Goal: Task Accomplishment & Management: Manage account settings

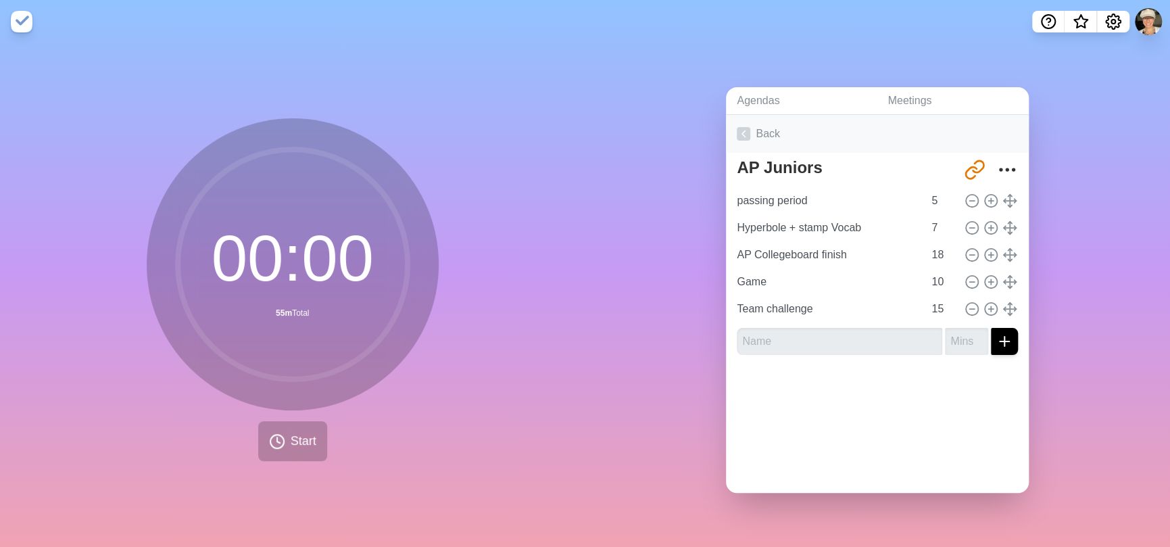
click at [741, 127] on icon at bounding box center [744, 134] width 14 height 14
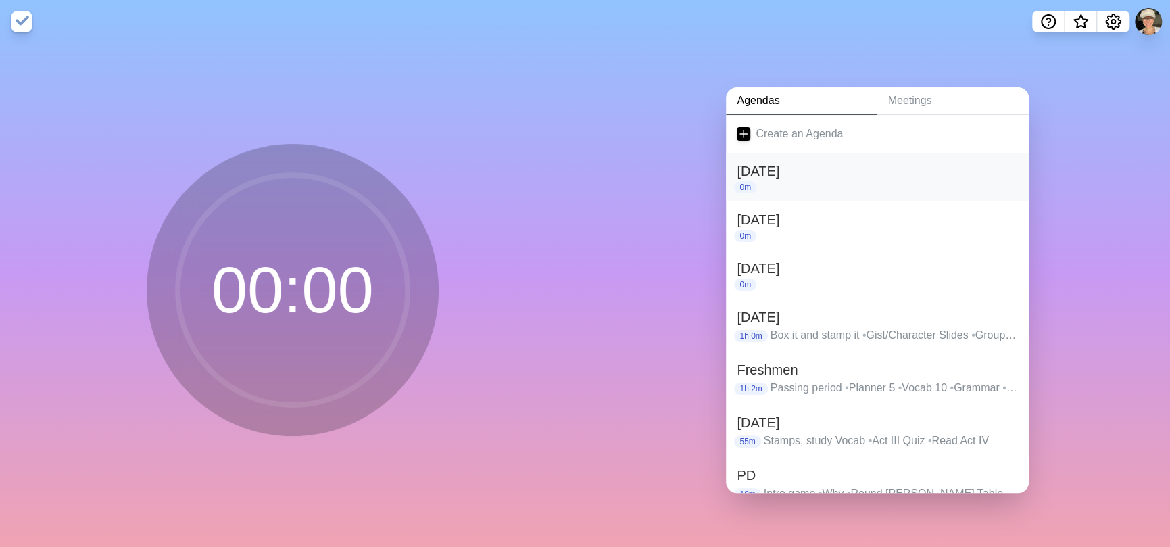
drag, startPoint x: 963, startPoint y: 172, endPoint x: 972, endPoint y: 173, distance: 8.9
click at [964, 173] on h2 "[DATE]" at bounding box center [877, 171] width 281 height 20
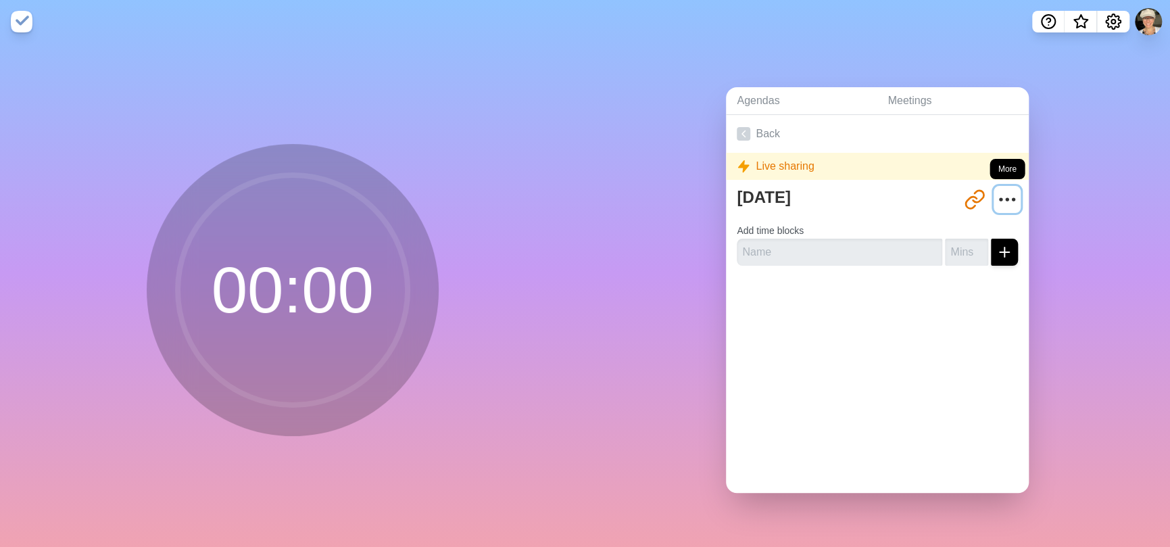
click at [996, 191] on icon "More" at bounding box center [1007, 200] width 22 height 22
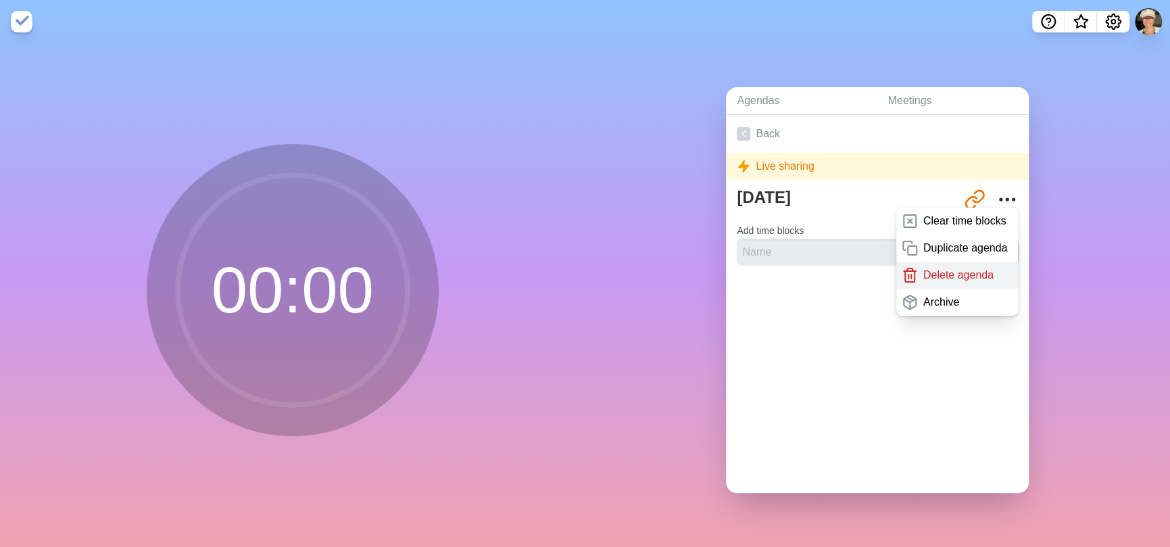
click at [981, 272] on div "Delete agenda" at bounding box center [957, 275] width 122 height 27
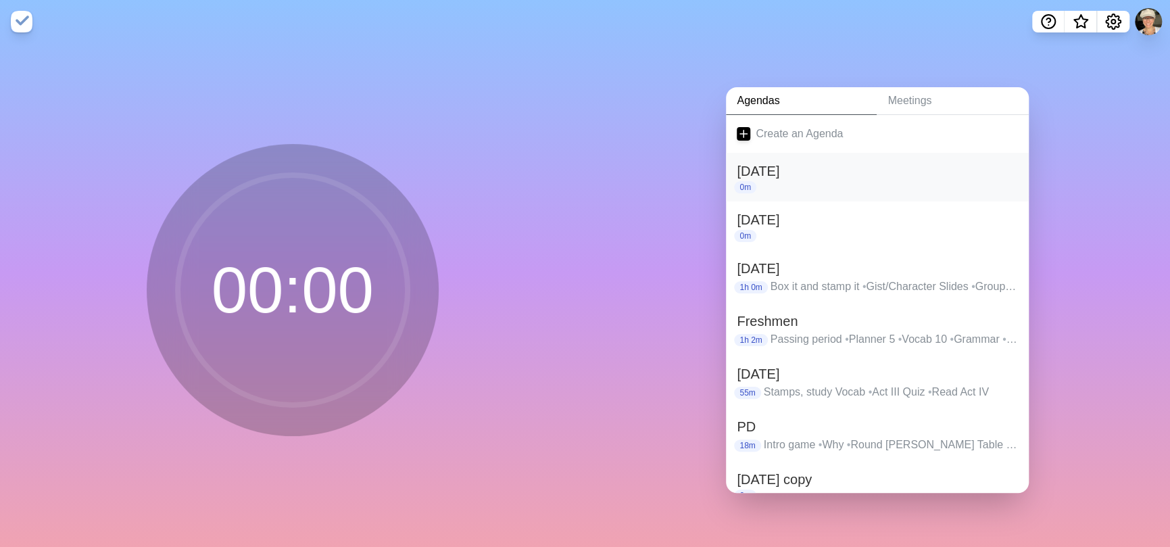
click at [995, 172] on h2 "[DATE]" at bounding box center [877, 171] width 281 height 20
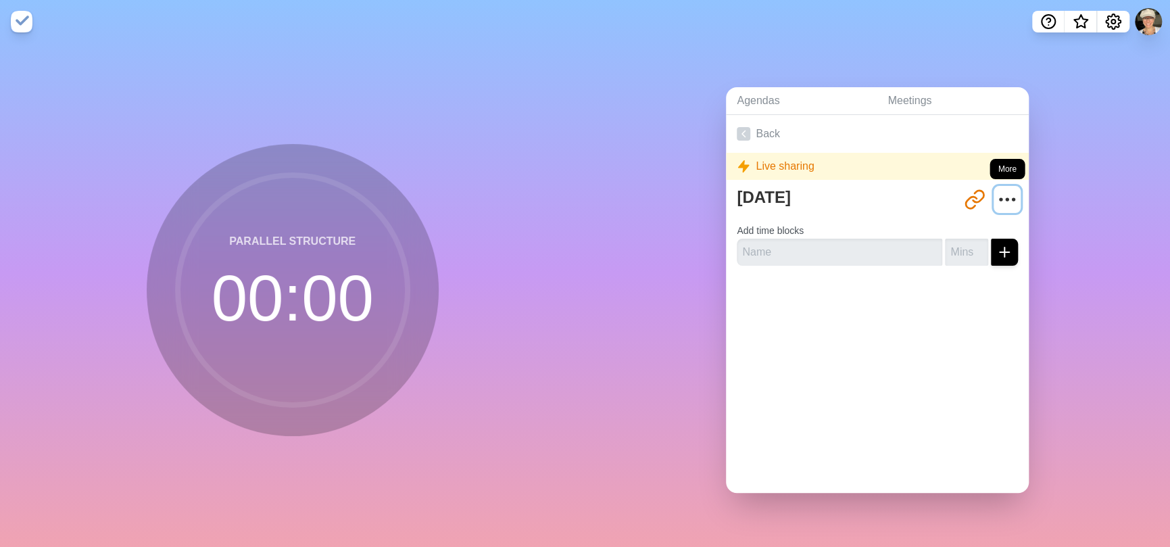
click at [996, 189] on icon "More" at bounding box center [1007, 200] width 22 height 22
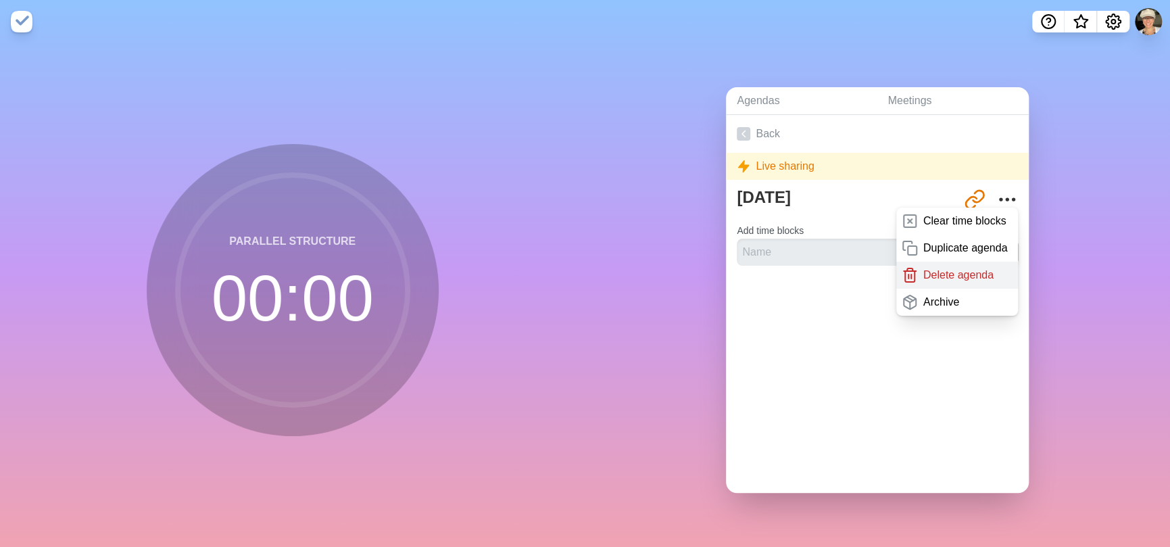
click at [979, 268] on div "Delete agenda" at bounding box center [957, 275] width 122 height 27
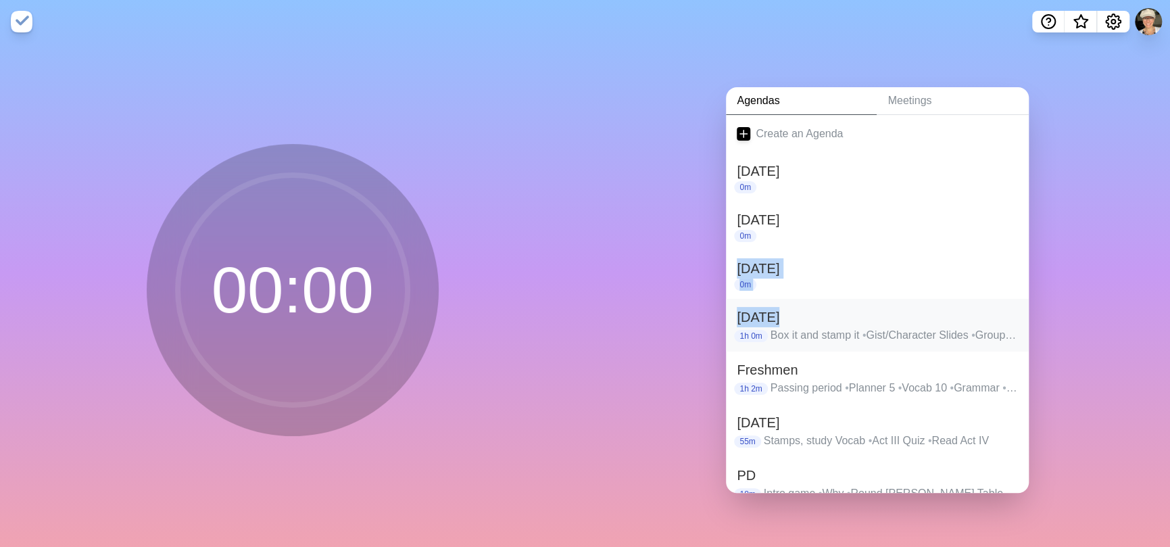
drag, startPoint x: 843, startPoint y: 225, endPoint x: 799, endPoint y: 295, distance: 82.9
click at [797, 301] on div "Create an Agenda [DATE] 0m [DATE] 0m [DATE] 0m [DATE] 1h 0m Box it and stamp it…" at bounding box center [877, 304] width 303 height 378
drag, startPoint x: 895, startPoint y: 326, endPoint x: 900, endPoint y: 274, distance: 51.6
click at [900, 274] on div "Create an Agenda [DATE] 0m [DATE] 0m [DATE] 0m [DATE] 1h 0m Box it and stamp it…" at bounding box center [877, 304] width 303 height 378
click at [962, 168] on h2 "[DATE]" at bounding box center [877, 171] width 281 height 20
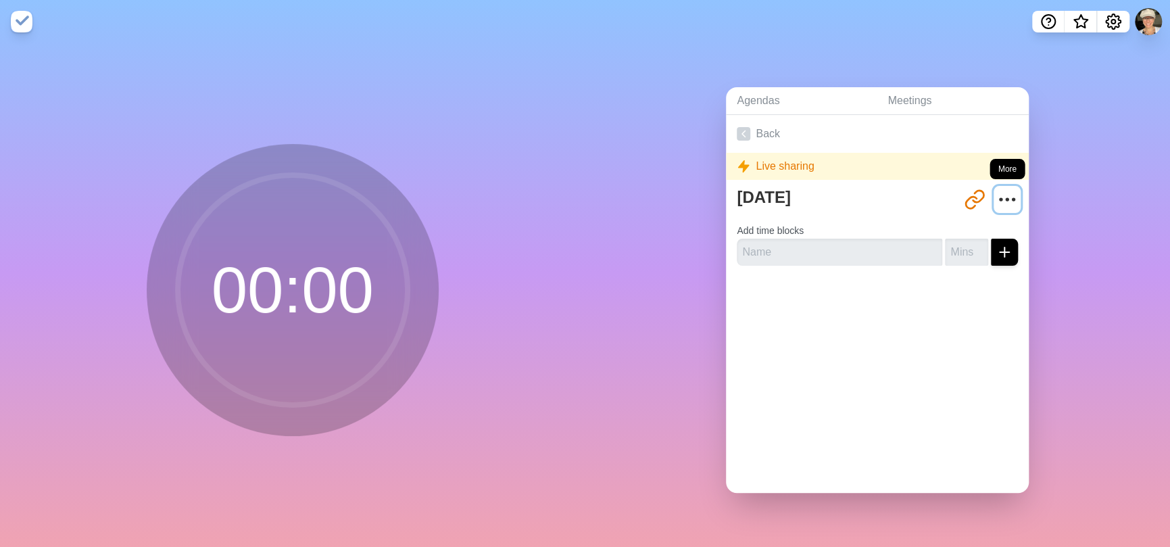
click at [996, 191] on icon "More" at bounding box center [1007, 200] width 22 height 22
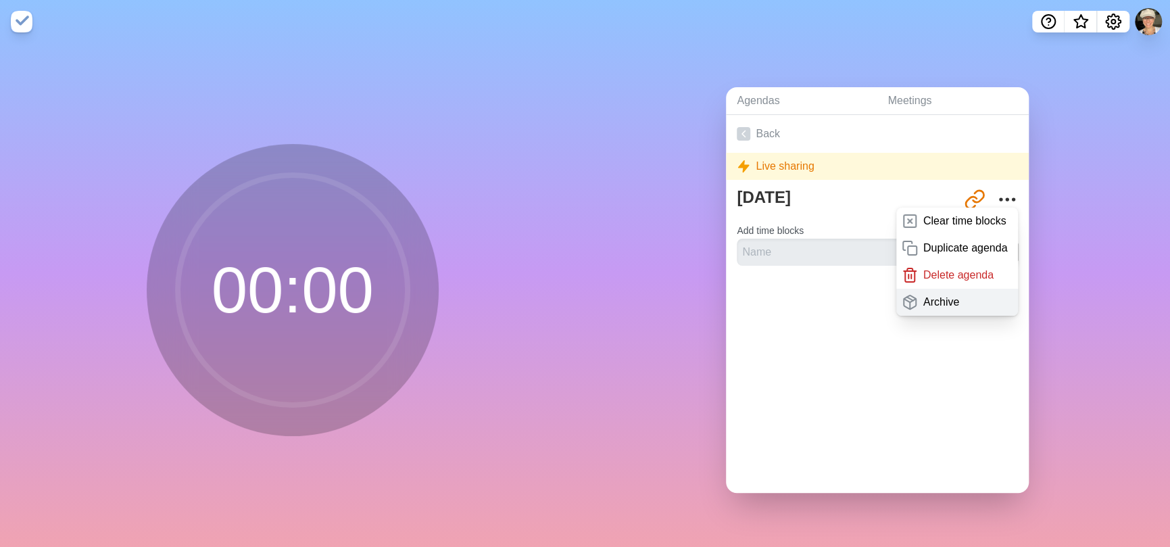
click at [975, 303] on div "Archive" at bounding box center [957, 302] width 122 height 27
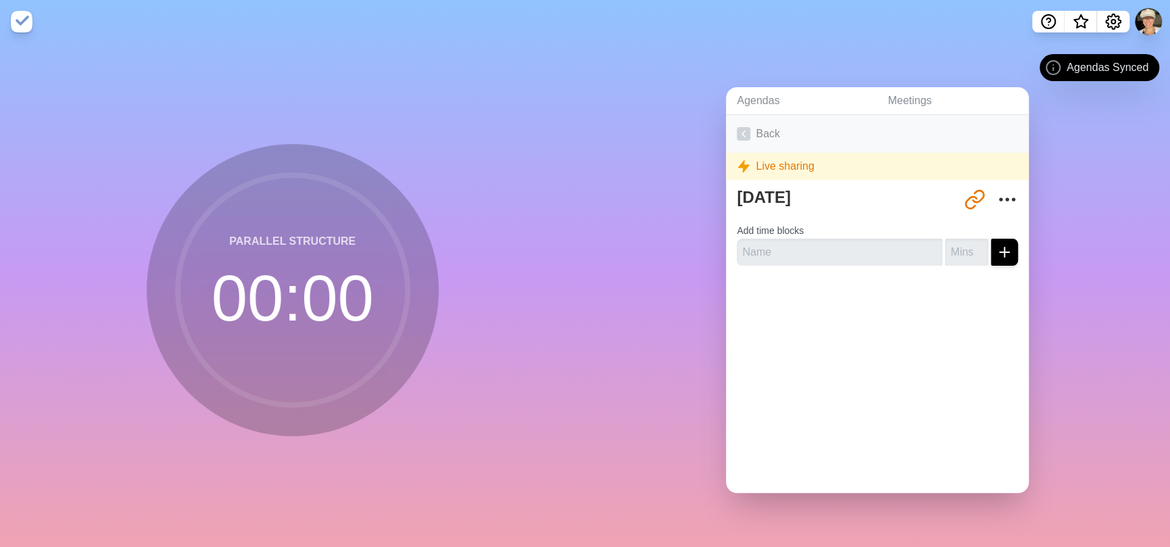
click at [747, 128] on link "Back" at bounding box center [877, 134] width 303 height 38
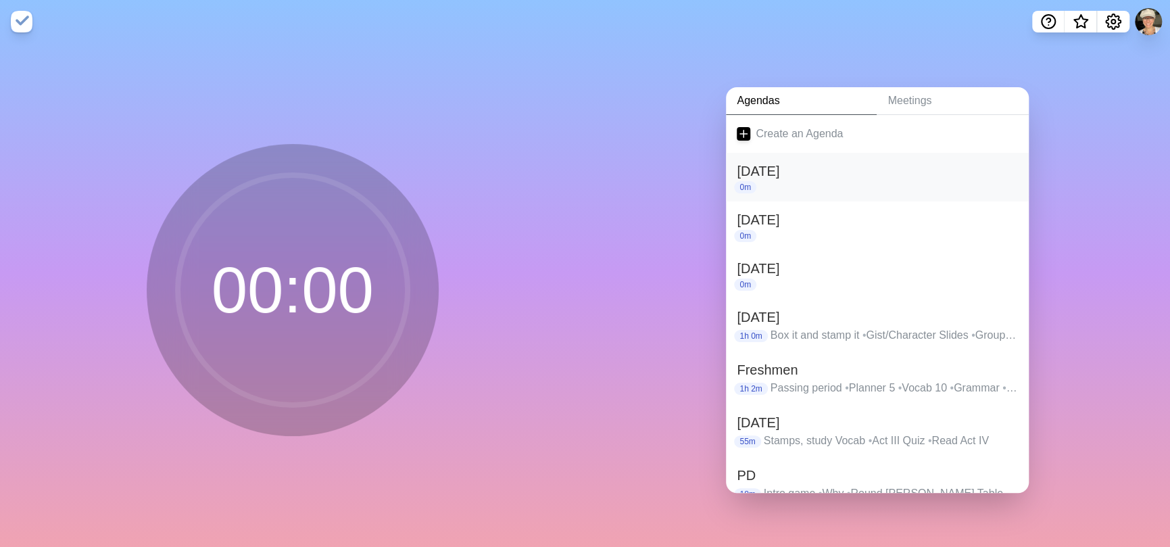
click at [753, 165] on h2 "[DATE]" at bounding box center [877, 171] width 281 height 20
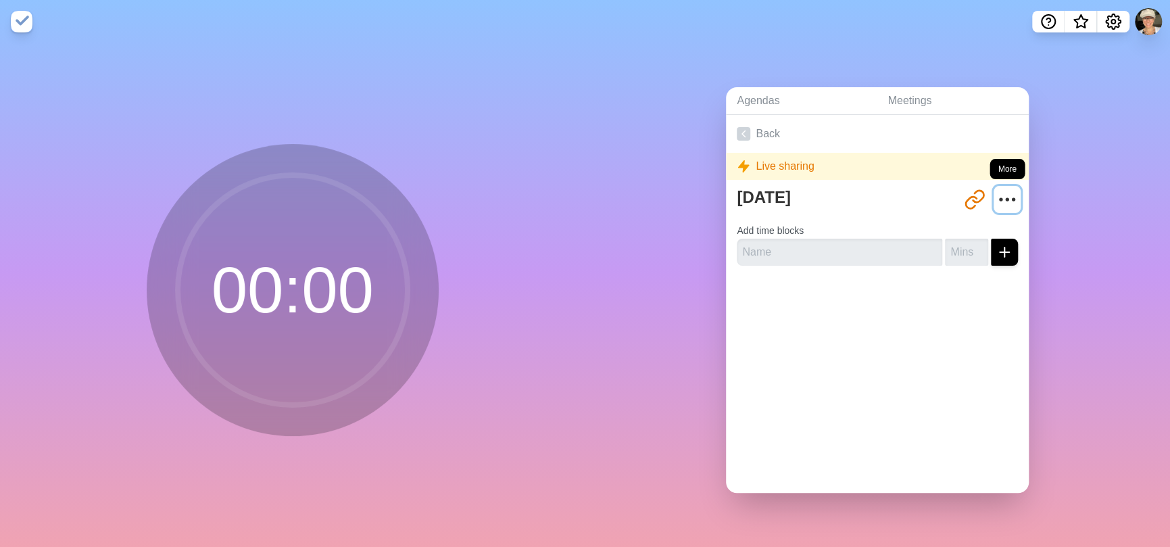
click at [993, 189] on button "More" at bounding box center [1006, 199] width 27 height 27
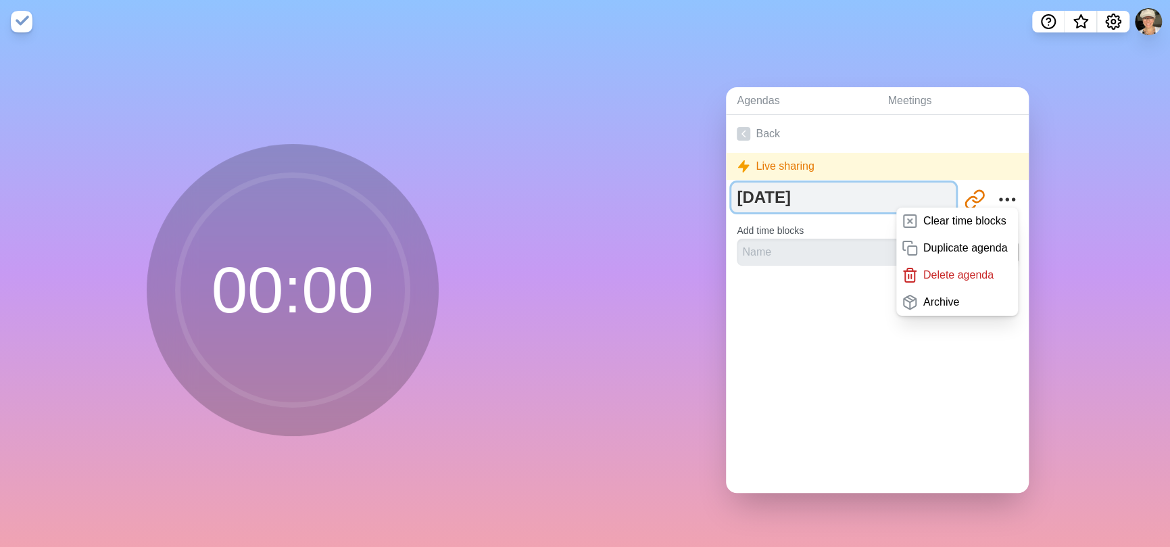
drag, startPoint x: 813, startPoint y: 187, endPoint x: 825, endPoint y: 188, distance: 11.6
click at [812, 188] on textarea "[DATE]" at bounding box center [843, 197] width 224 height 30
click at [412, 121] on div "00 : 00 Agendas Meetings Back Live sharing Sept 2024 http://timeblocks.co/vrJzV…" at bounding box center [585, 294] width 1170 height 503
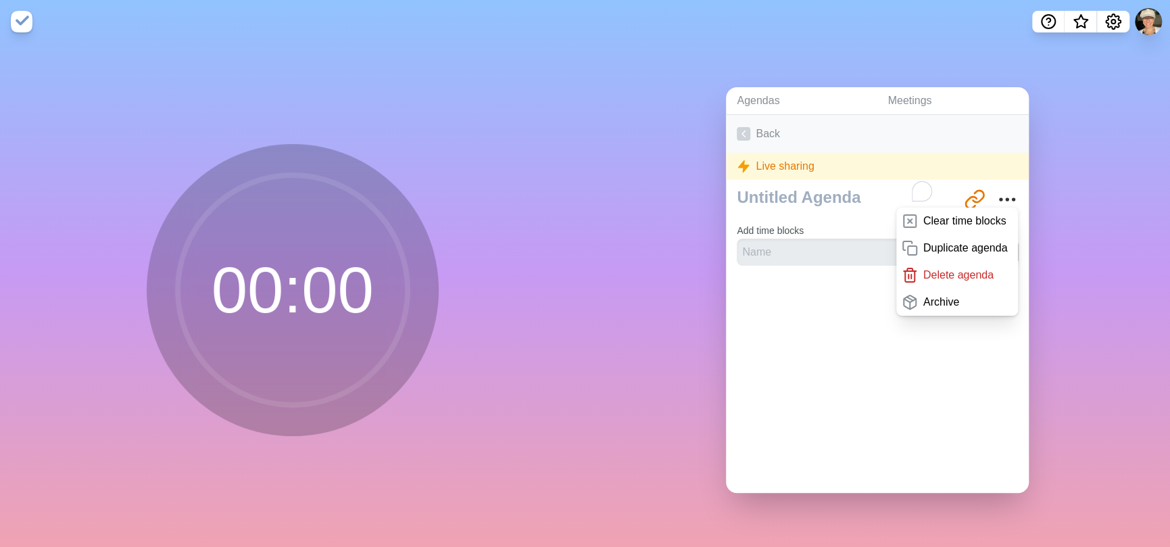
type textarea "[DATE]"
click at [741, 127] on icon at bounding box center [744, 134] width 14 height 14
